Goal: Information Seeking & Learning: Learn about a topic

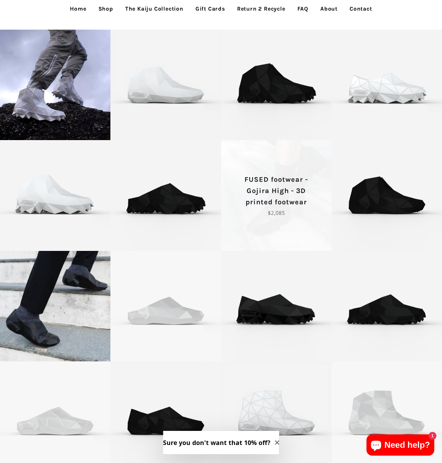
scroll to position [42, 0]
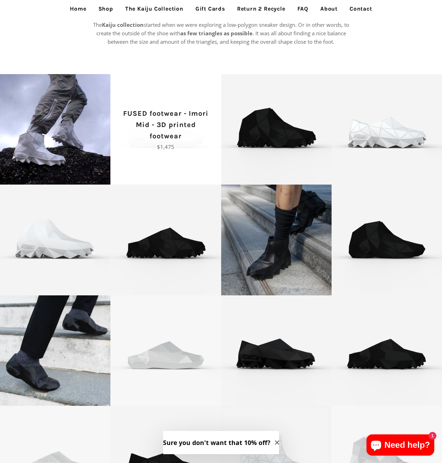
click at [185, 126] on p "FUSED footwear - Imori Mid - 3D printed footwear" at bounding box center [166, 125] width 86 height 34
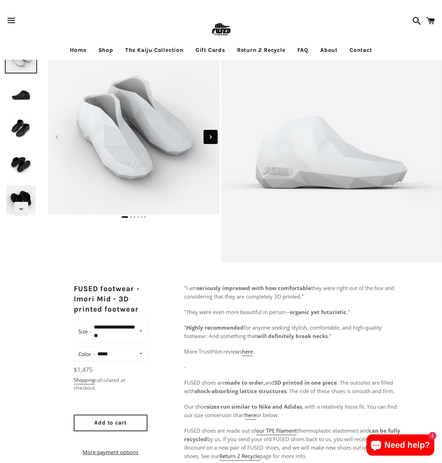
click at [211, 135] on icon "Next slide" at bounding box center [211, 137] width 8 height 8
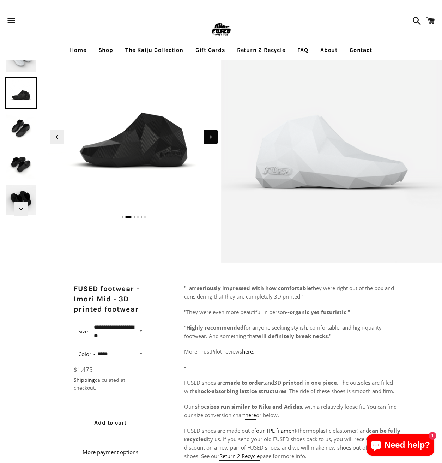
click at [211, 135] on icon "Next slide" at bounding box center [211, 137] width 8 height 8
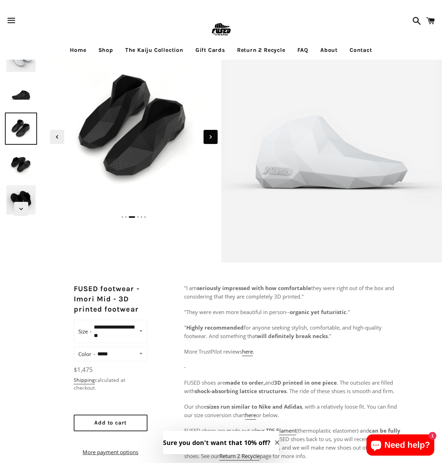
click at [211, 135] on icon "Next slide" at bounding box center [211, 137] width 8 height 8
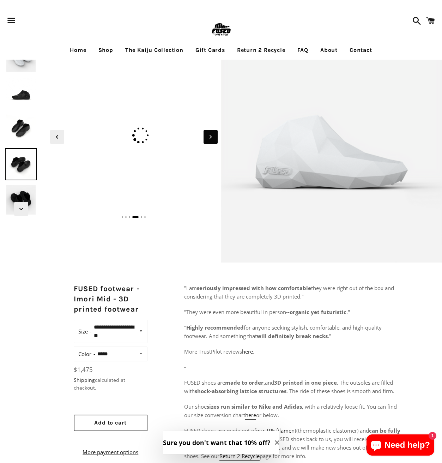
click at [211, 135] on icon "Next slide" at bounding box center [211, 137] width 8 height 8
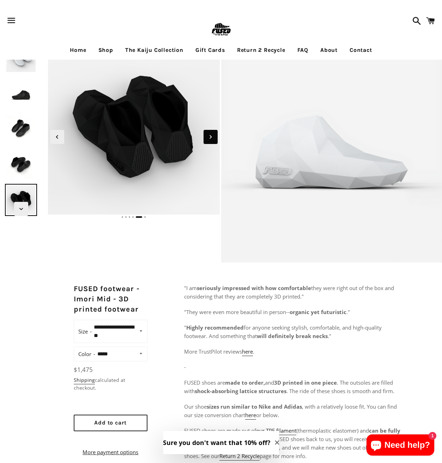
click at [211, 135] on icon "Next slide" at bounding box center [211, 137] width 8 height 8
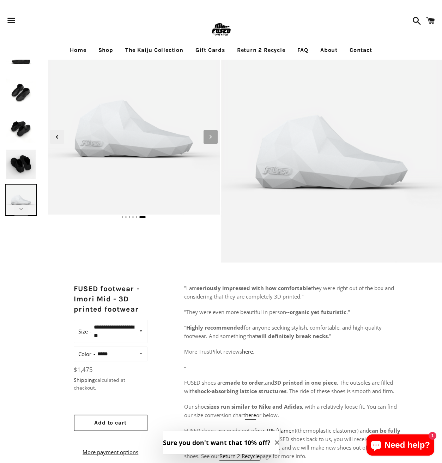
click at [211, 135] on icon "Next slide" at bounding box center [211, 137] width 8 height 8
click at [55, 136] on icon "Previous slide" at bounding box center [57, 137] width 8 height 8
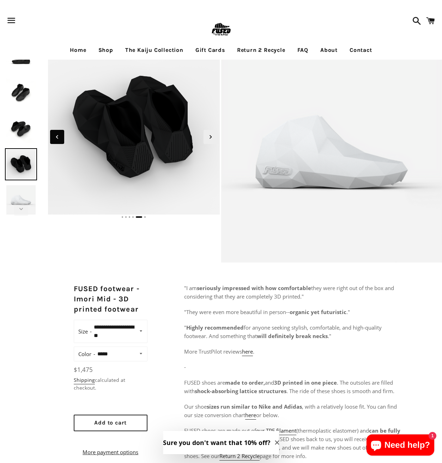
click at [55, 136] on icon "Previous slide" at bounding box center [57, 137] width 8 height 8
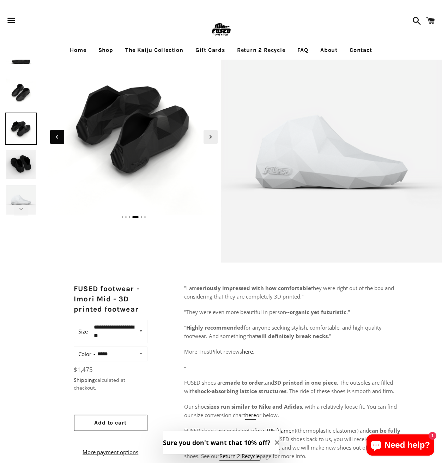
click at [55, 136] on icon "Previous slide" at bounding box center [57, 137] width 8 height 8
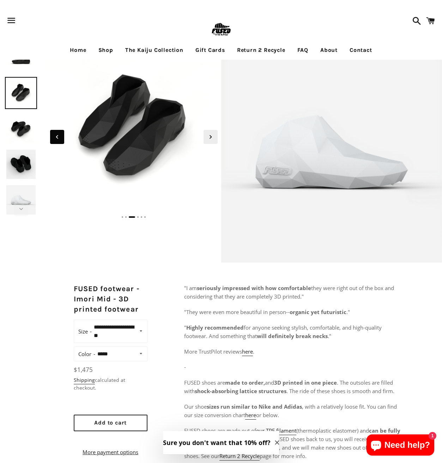
click at [55, 136] on icon "Previous slide" at bounding box center [57, 137] width 8 height 8
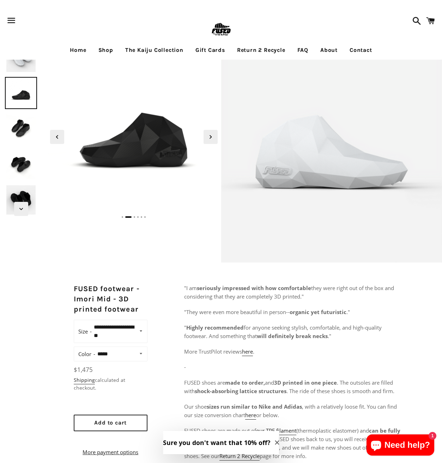
click at [24, 98] on img at bounding box center [21, 93] width 32 height 32
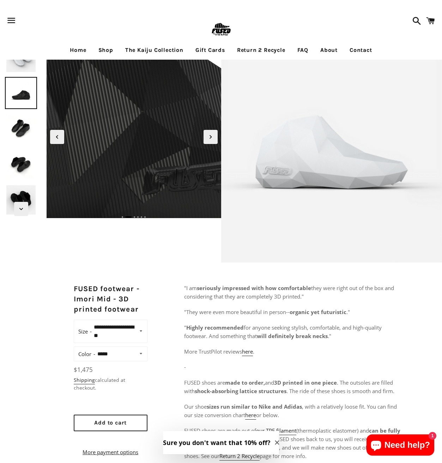
click at [166, 148] on img at bounding box center [37, 76] width 706 height 706
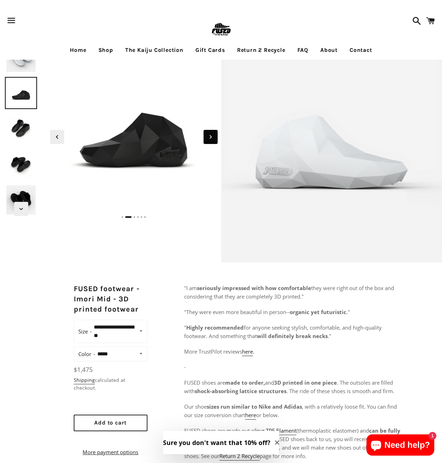
click at [209, 138] on icon "Next slide" at bounding box center [211, 137] width 8 height 8
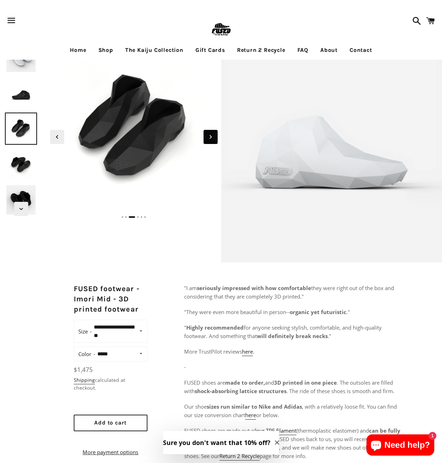
click at [207, 140] on icon "Next slide" at bounding box center [211, 137] width 8 height 8
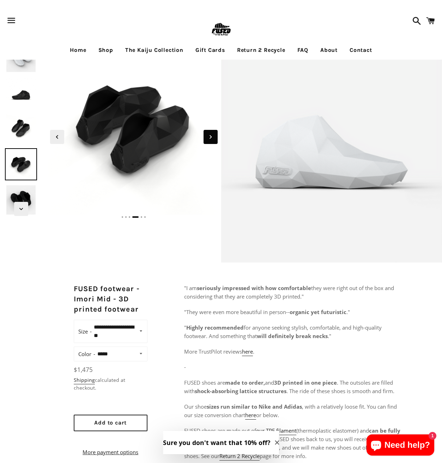
click at [207, 140] on icon "Next slide" at bounding box center [211, 137] width 8 height 8
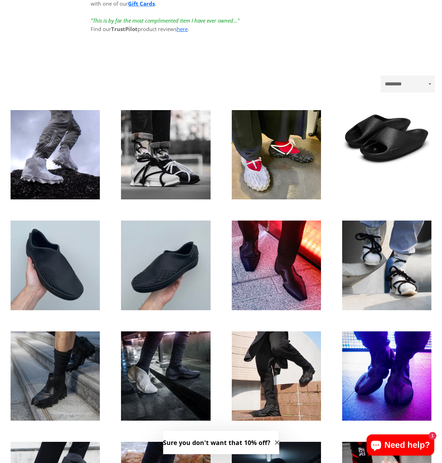
scroll to position [87, 0]
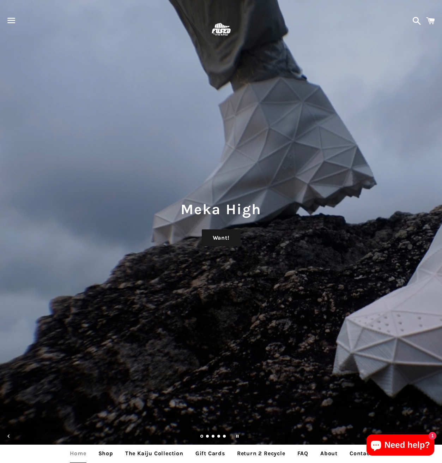
click at [7, 10] on span "button" at bounding box center [12, 20] width 16 height 21
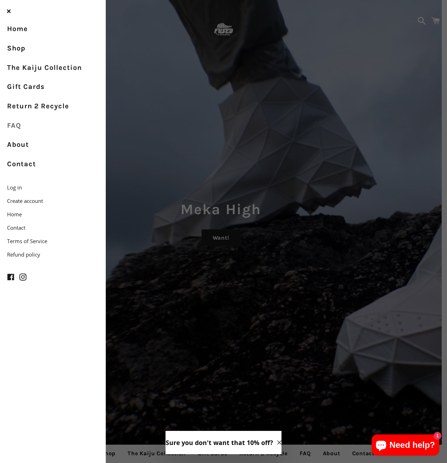
click at [23, 126] on link "FAQ" at bounding box center [53, 125] width 106 height 19
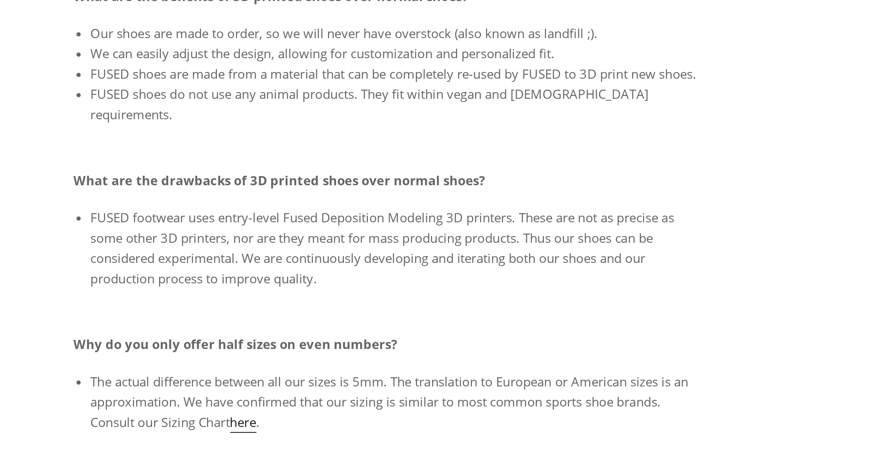
drag, startPoint x: 459, startPoint y: 139, endPoint x: 497, endPoint y: 169, distance: 48.6
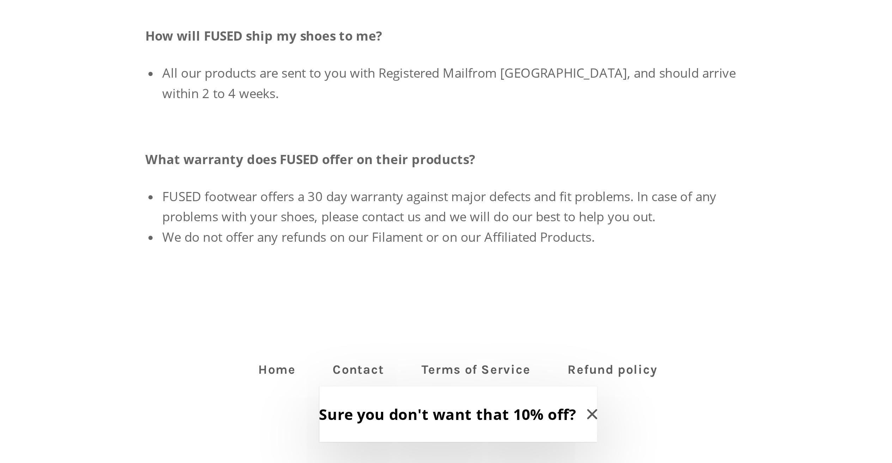
scroll to position [132, 0]
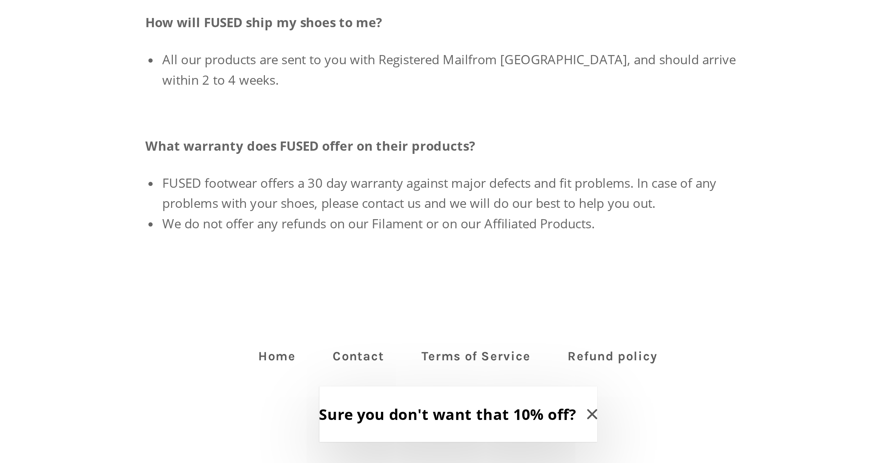
click at [398, 360] on span "We do not offer any refunds on our Filament or on our Affiliated Products." at bounding box center [413, 362] width 181 height 7
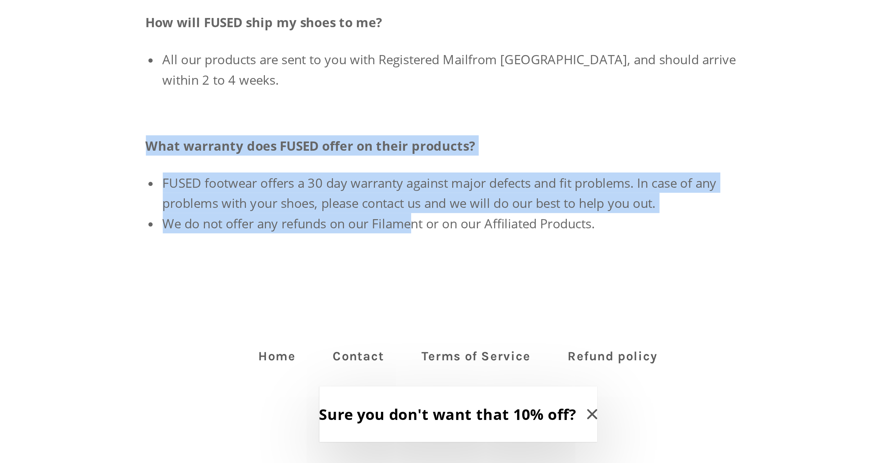
drag, startPoint x: 318, startPoint y: 331, endPoint x: 448, endPoint y: 365, distance: 134.9
click at [433, 363] on div "What are the benefits of 3D printed shoes over normal shoes? Our shoes are made…" at bounding box center [446, 158] width 261 height 418
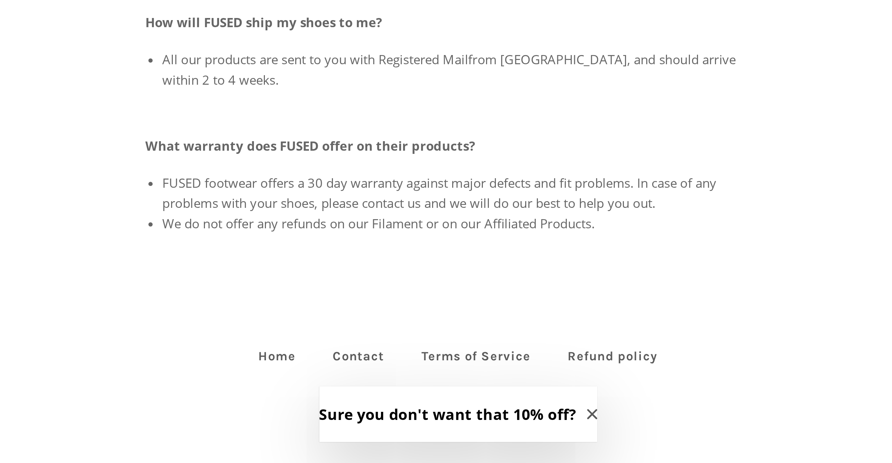
click at [442, 365] on span "We do not offer any refunds on our Filament or on our Affiliated Products." at bounding box center [413, 362] width 181 height 7
click at [442, 442] on icon "Close modal" at bounding box center [502, 442] width 4 height 4
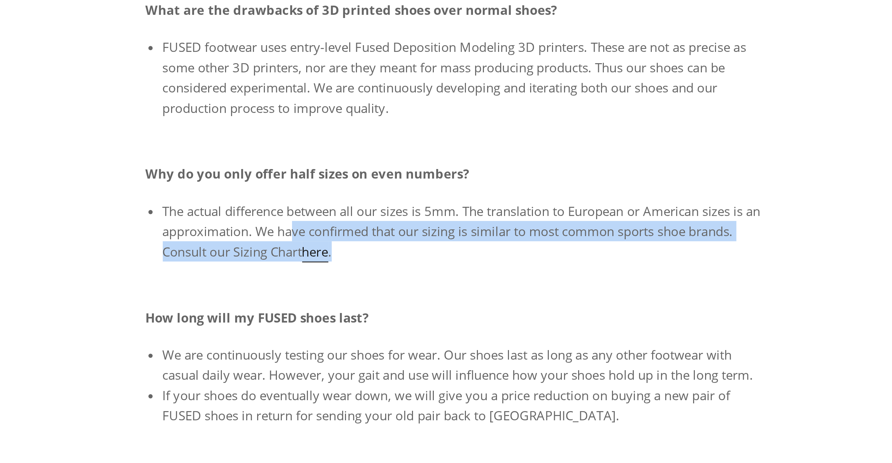
drag, startPoint x: 403, startPoint y: 131, endPoint x: 378, endPoint y: 126, distance: 25.3
click at [378, 126] on li "The actual difference between all our sizes is 5mm. The translation to European…" at bounding box center [450, 122] width 254 height 25
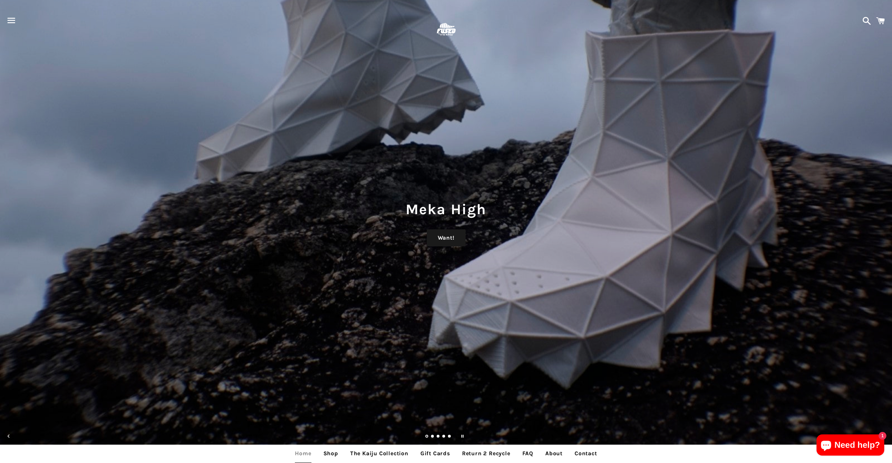
click at [14, 19] on span "button" at bounding box center [12, 20] width 16 height 21
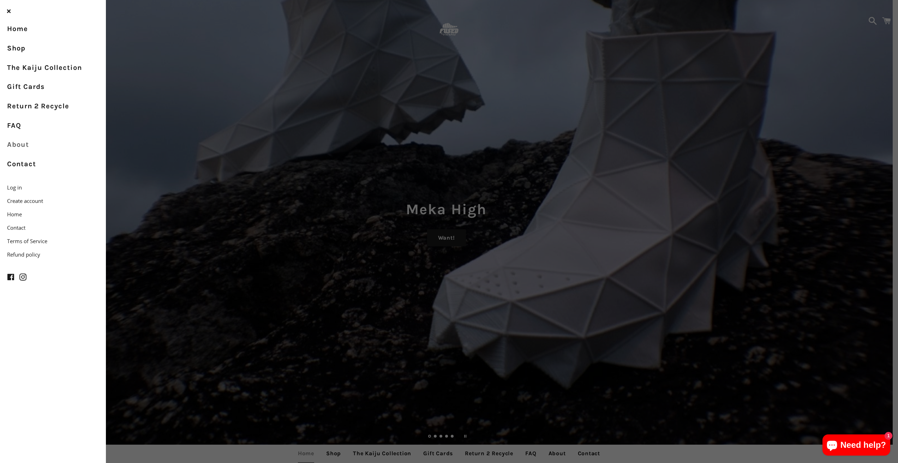
click at [21, 147] on link "About" at bounding box center [53, 144] width 106 height 19
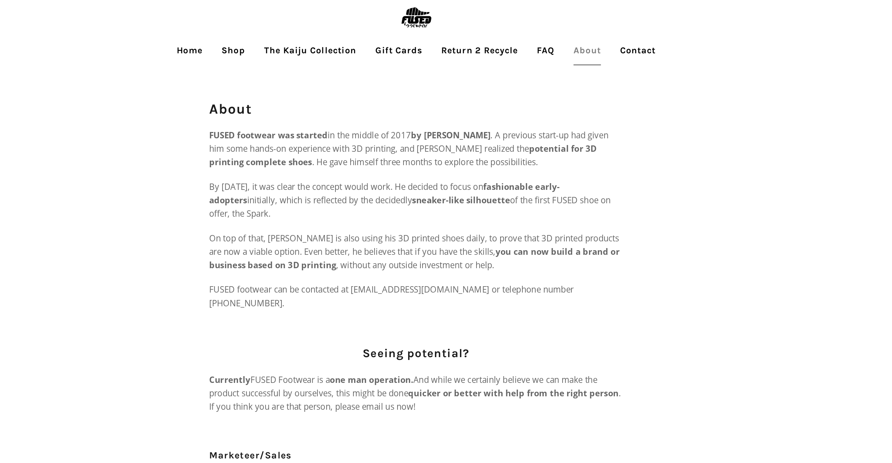
click at [581, 31] on link "Contact" at bounding box center [585, 32] width 33 height 18
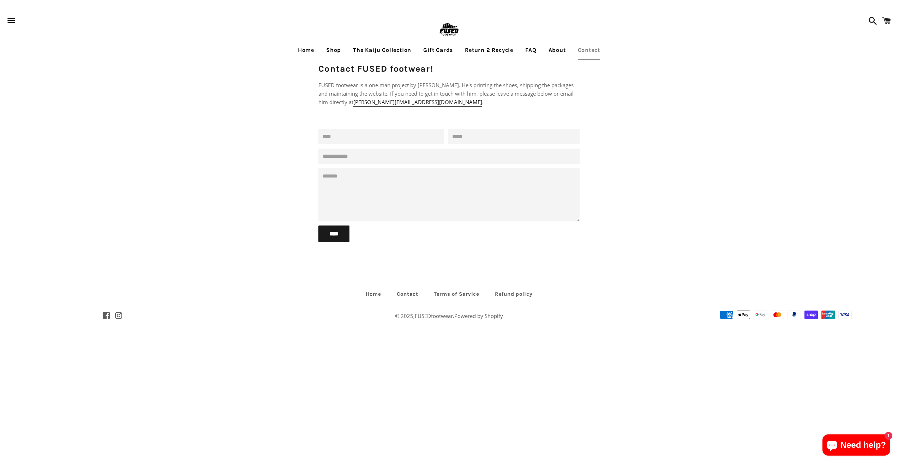
click at [554, 32] on link at bounding box center [449, 29] width 594 height 23
